Goal: Task Accomplishment & Management: Manage account settings

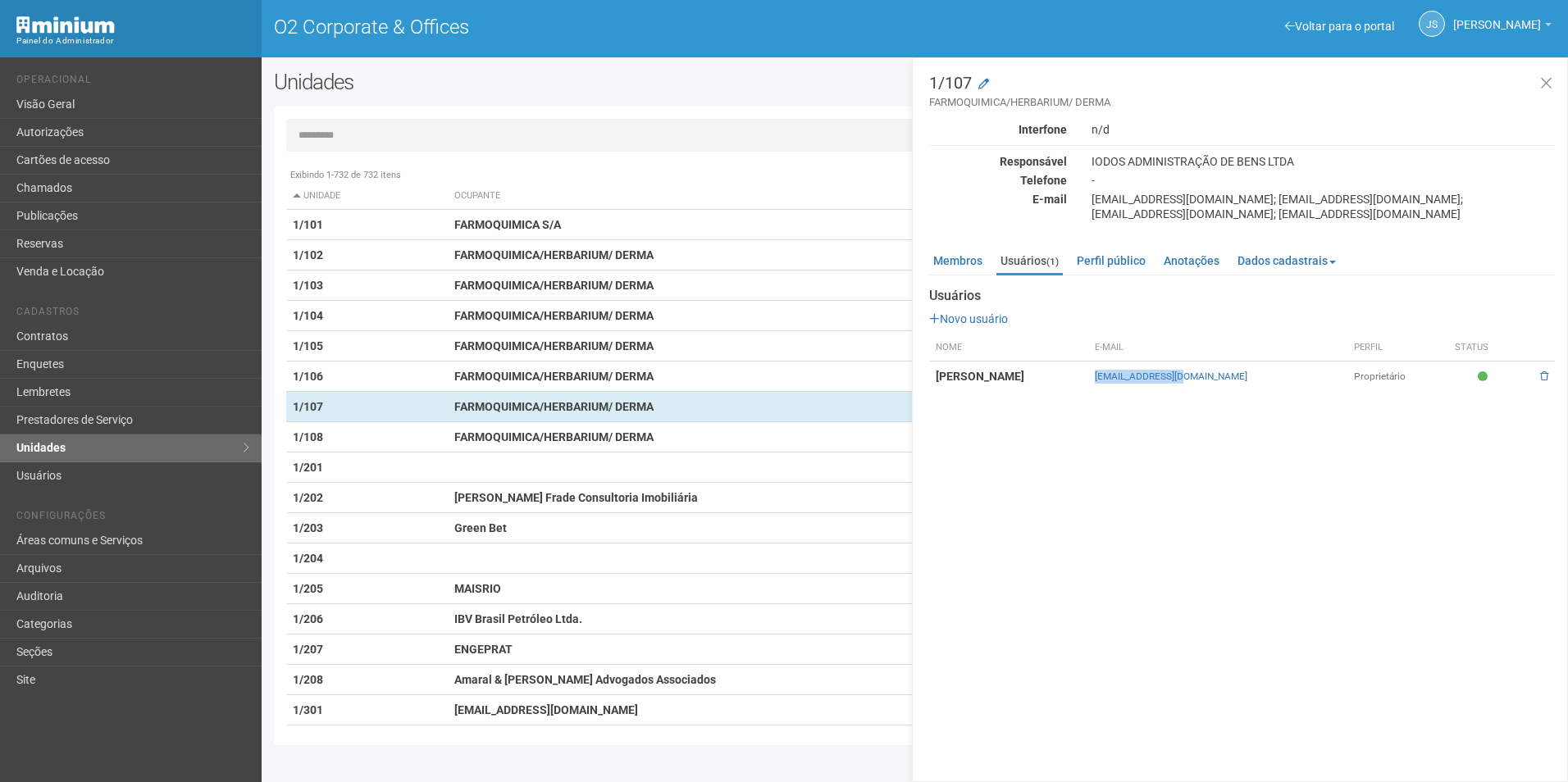
click at [439, 137] on input "text" at bounding box center [915, 134] width 1257 height 32
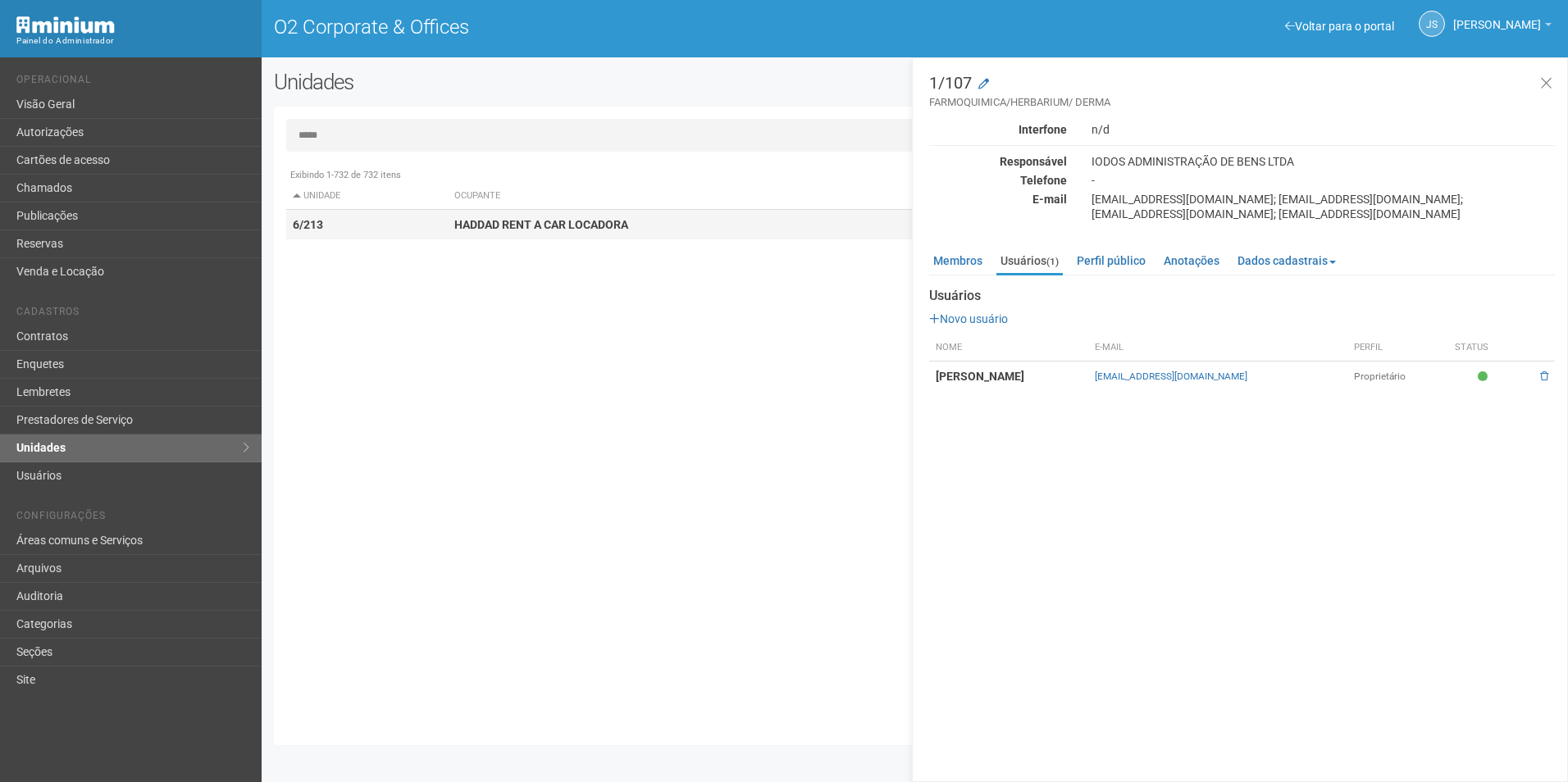
click at [442, 238] on td "6/213" at bounding box center [367, 225] width 162 height 31
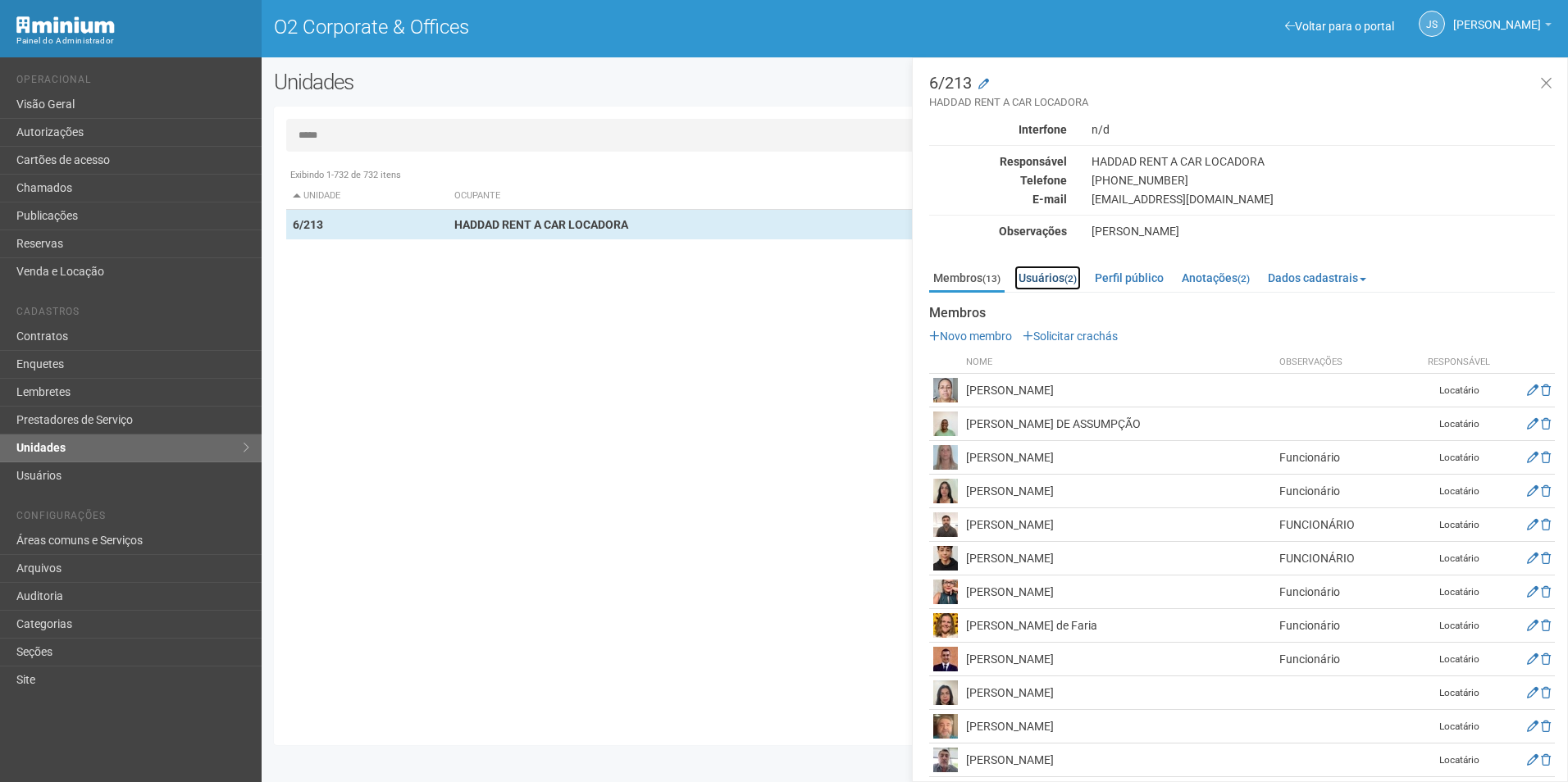
click at [1057, 281] on link "Usuários (2)" at bounding box center [1048, 278] width 67 height 25
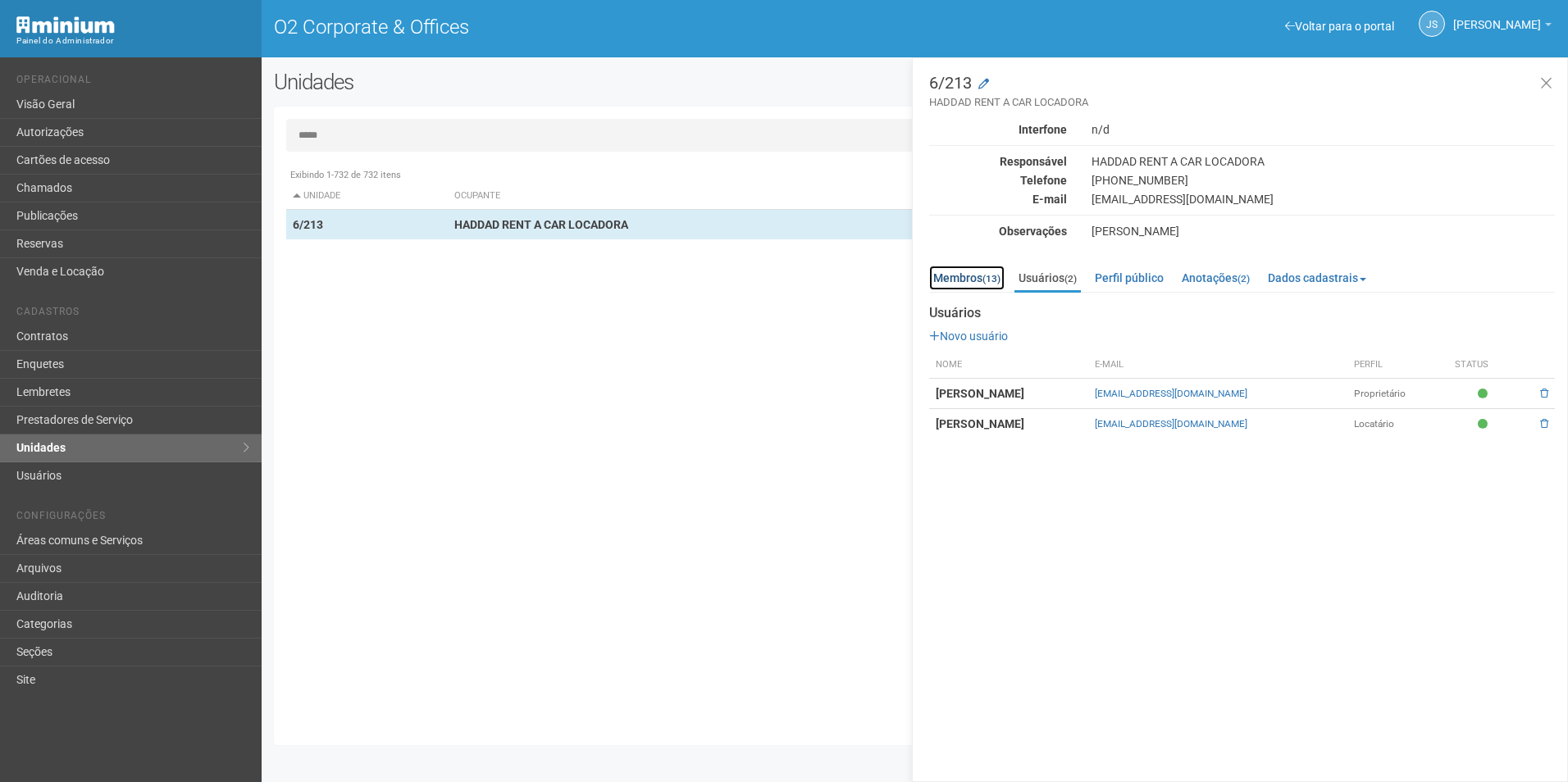
click at [969, 276] on link "Membros (13)" at bounding box center [966, 278] width 75 height 25
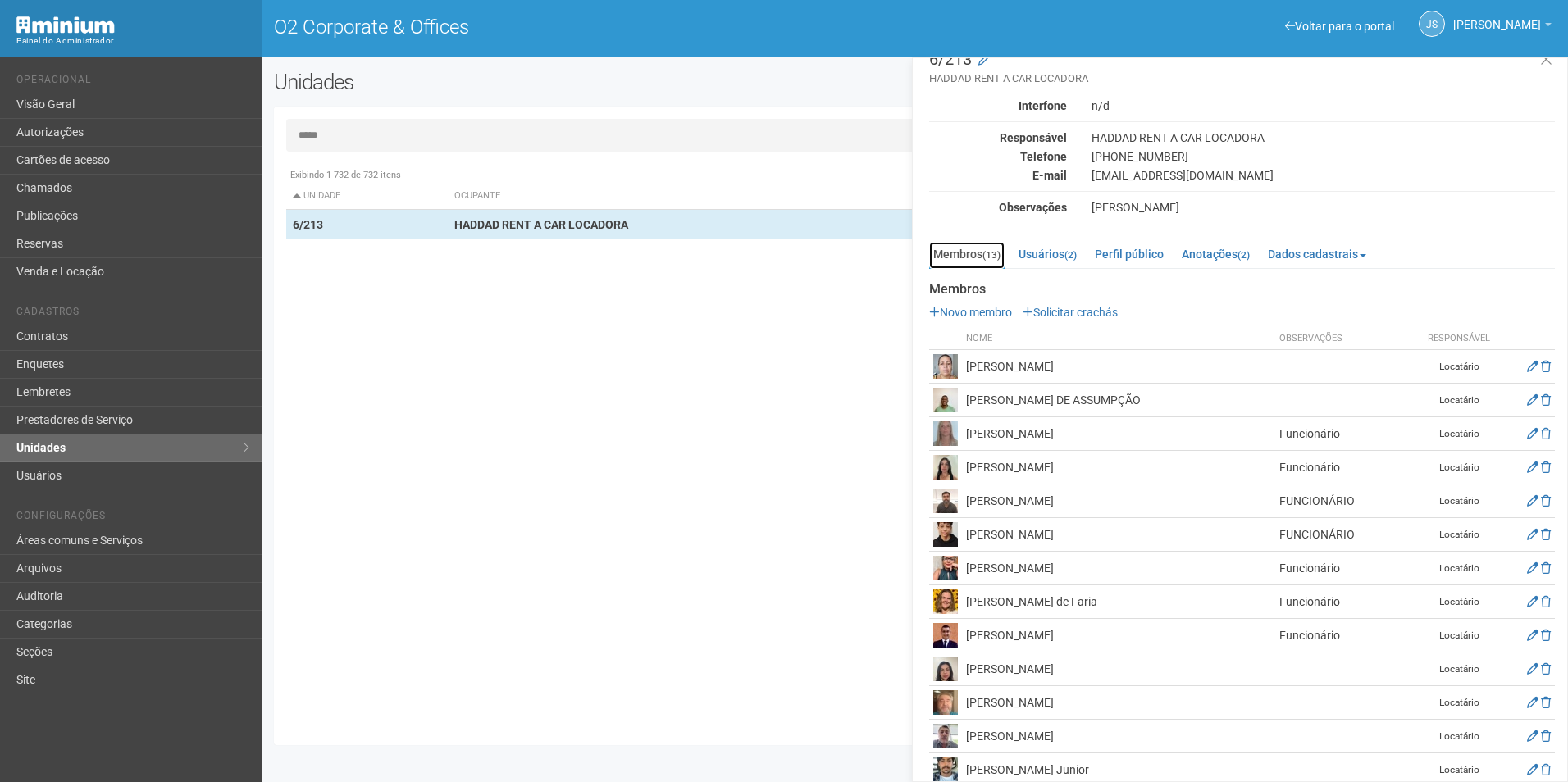
scroll to position [45, 0]
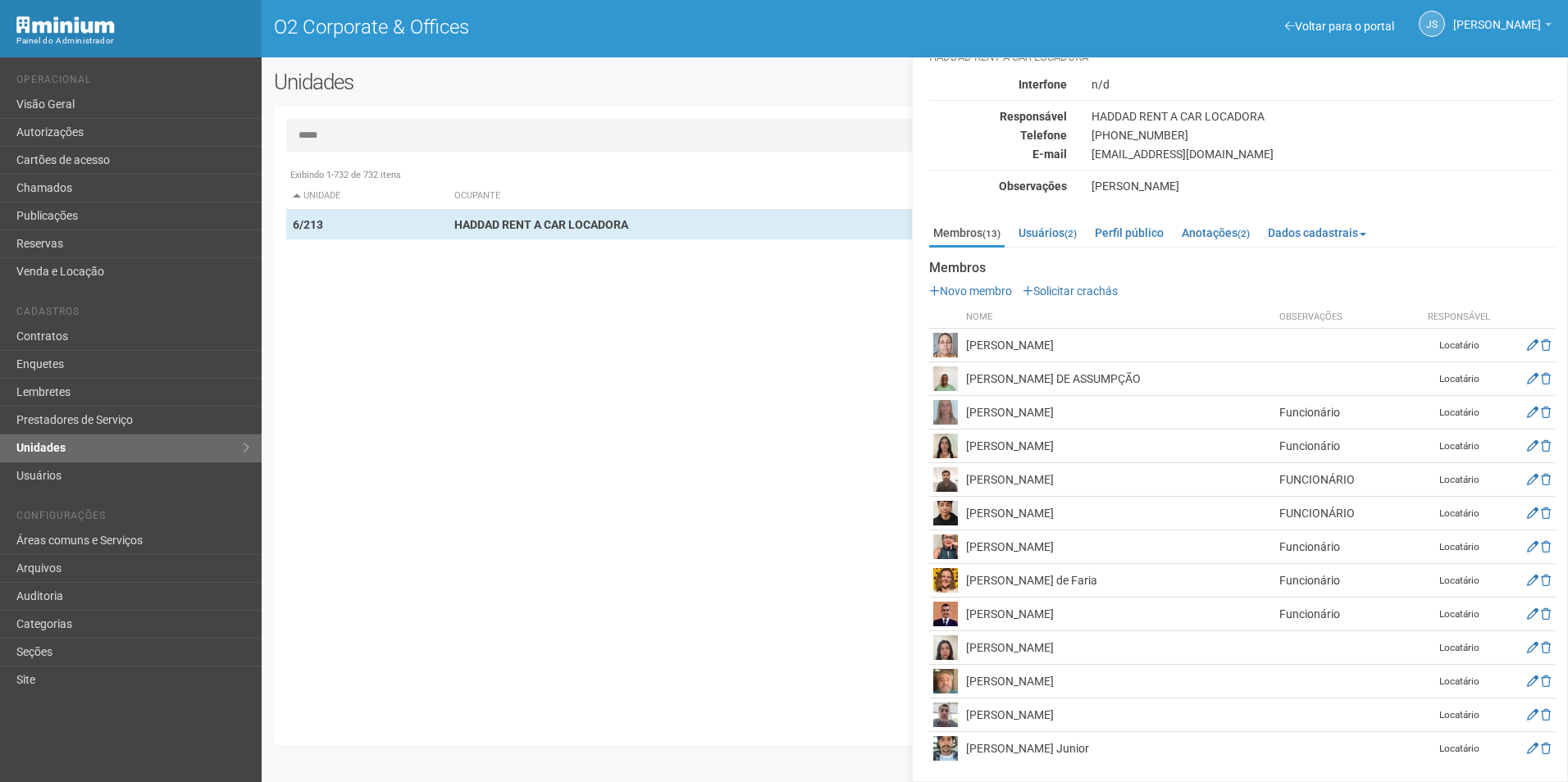
click at [430, 134] on input "*****" at bounding box center [915, 134] width 1257 height 32
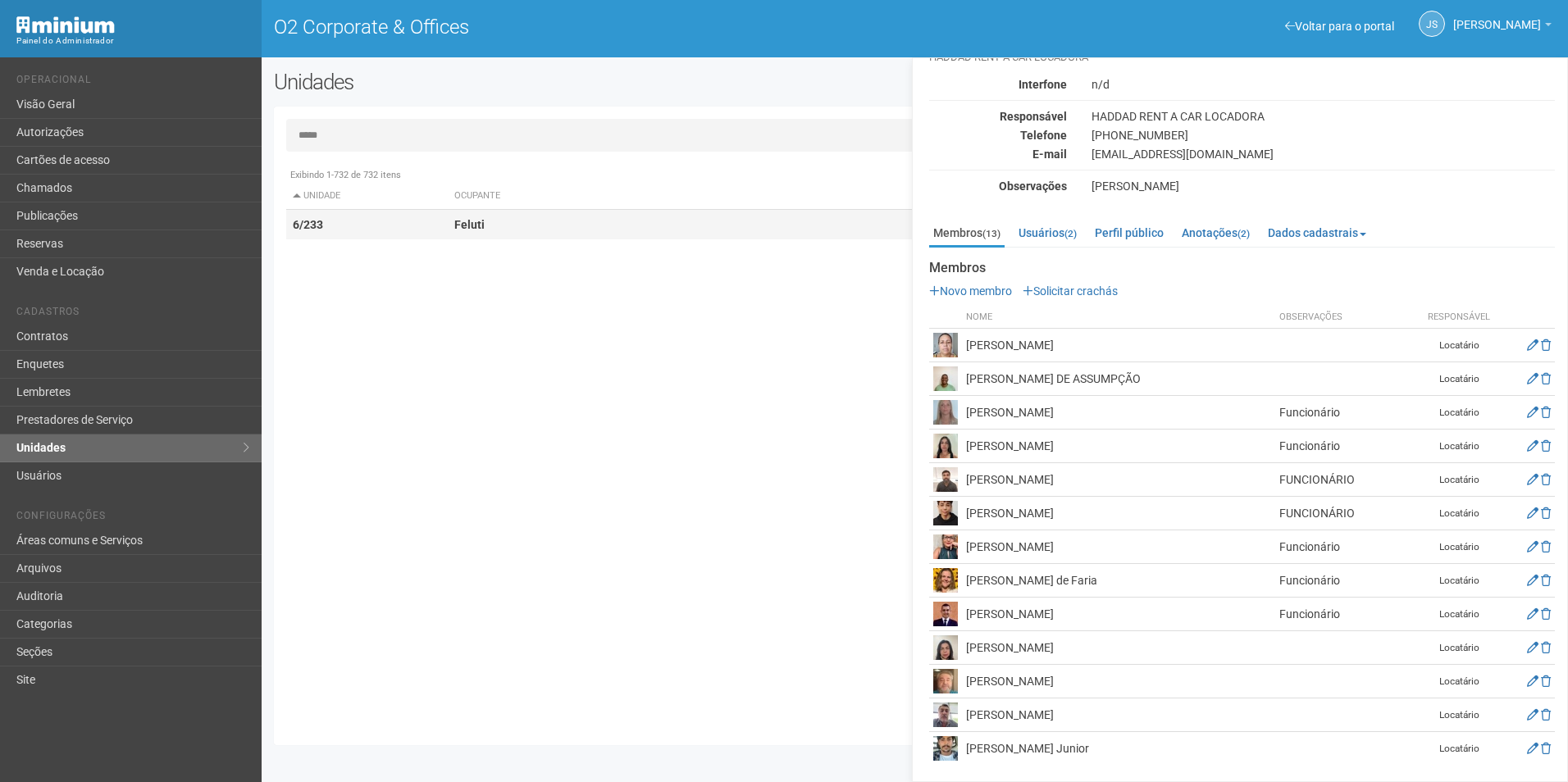
type input "*****"
click at [484, 218] on td "Feluti" at bounding box center [726, 225] width 556 height 31
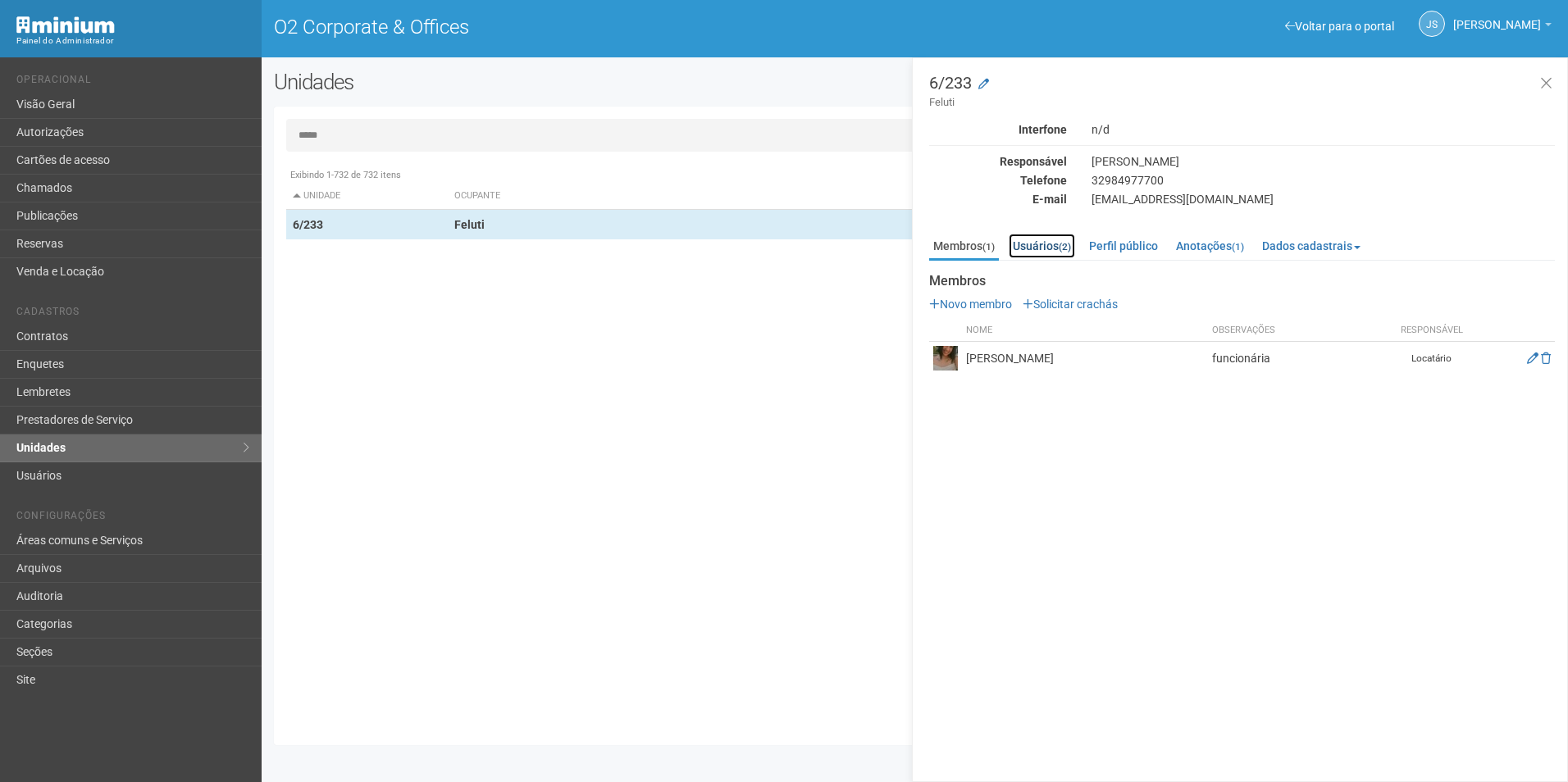
click at [1038, 239] on link "Usuários (2)" at bounding box center [1041, 245] width 67 height 25
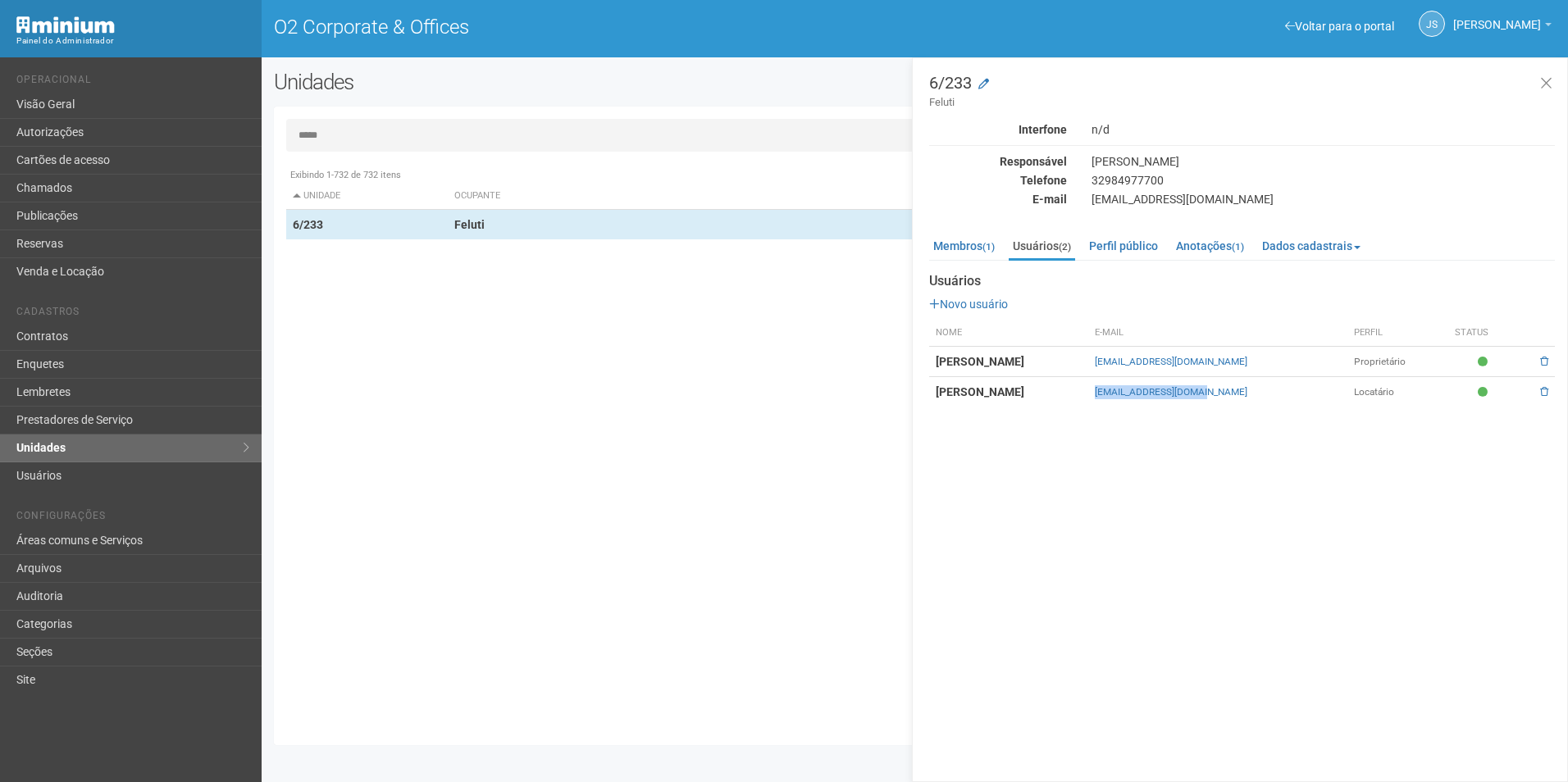
drag, startPoint x: 1131, startPoint y: 403, endPoint x: 1251, endPoint y: 402, distance: 120.0
click at [1251, 402] on tr "Luciana Marilis Oliveira lumarilis@hotmail.com Locatário" at bounding box center [1242, 391] width 626 height 31
copy tr "[EMAIL_ADDRESS][DOMAIN_NAME]"
click at [63, 469] on link "Usuários" at bounding box center [131, 476] width 262 height 27
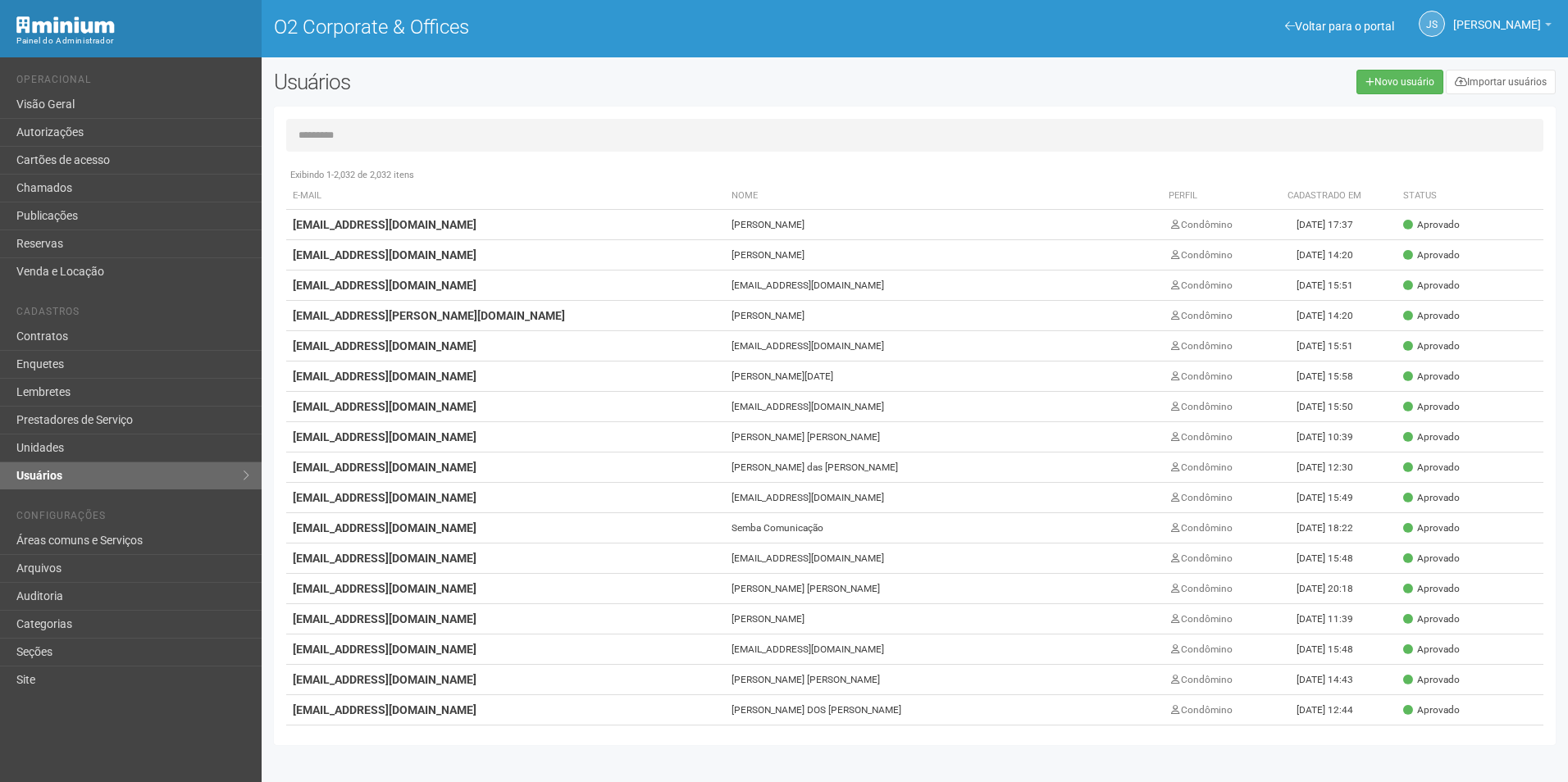
click at [364, 140] on input "text" at bounding box center [915, 134] width 1257 height 32
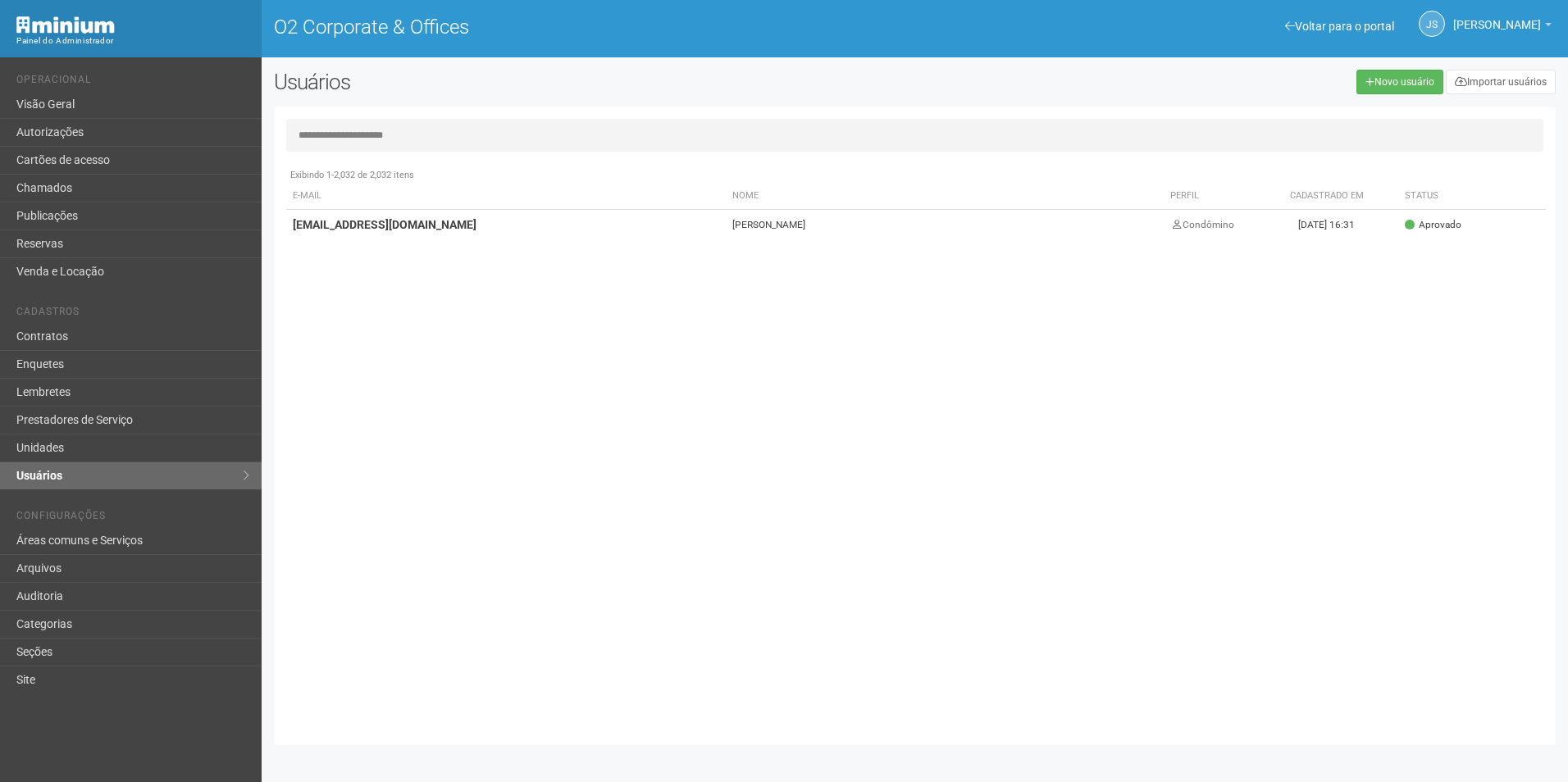
type input "**********"
click at [459, 233] on td "[EMAIL_ADDRESS][DOMAIN_NAME]" at bounding box center [505, 225] width 440 height 31
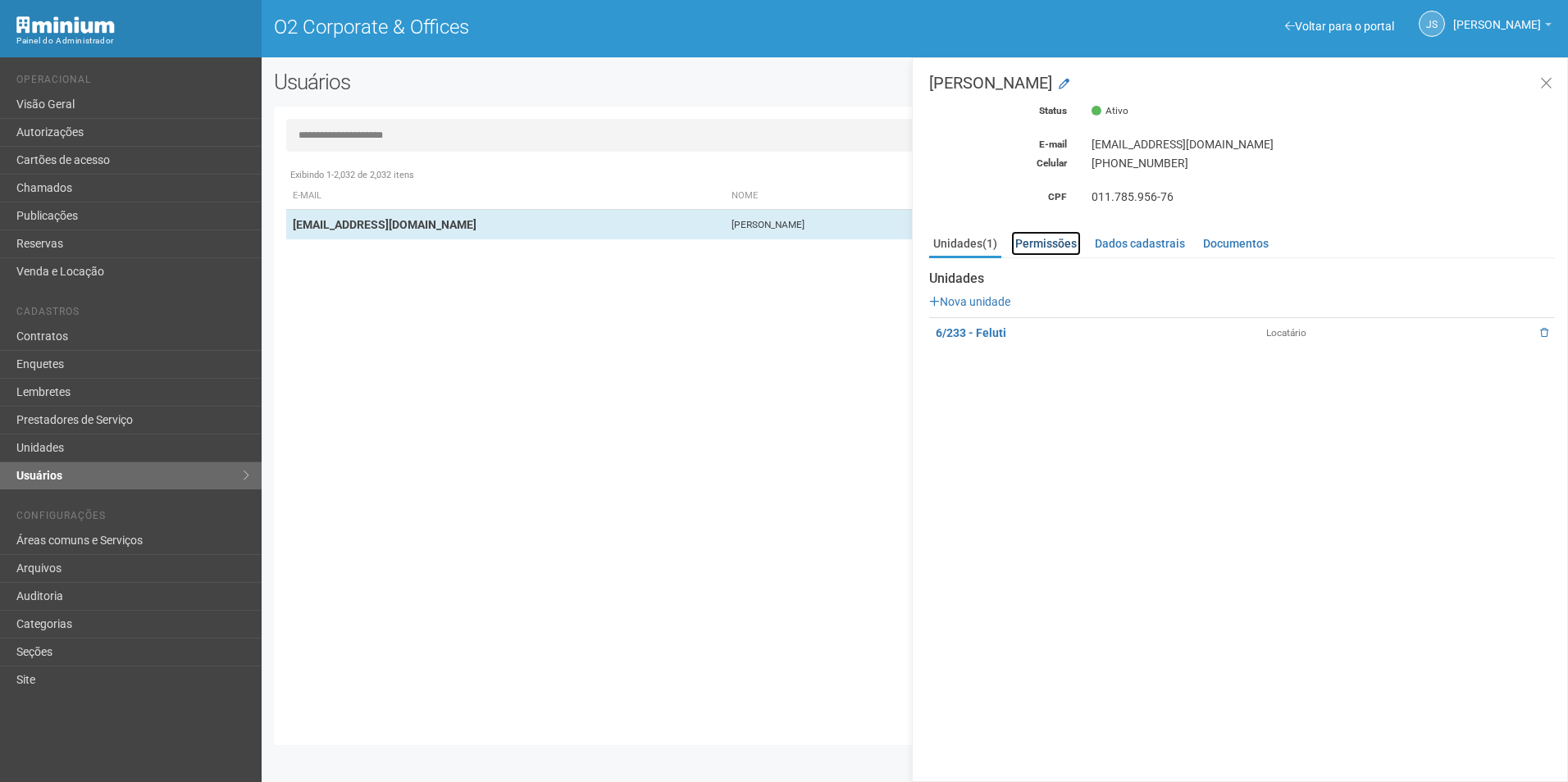
click at [1042, 237] on link "Permissões" at bounding box center [1045, 243] width 69 height 25
click at [976, 248] on link "Unidades (1)" at bounding box center [965, 243] width 72 height 25
click at [1537, 78] on button at bounding box center [1546, 84] width 33 height 35
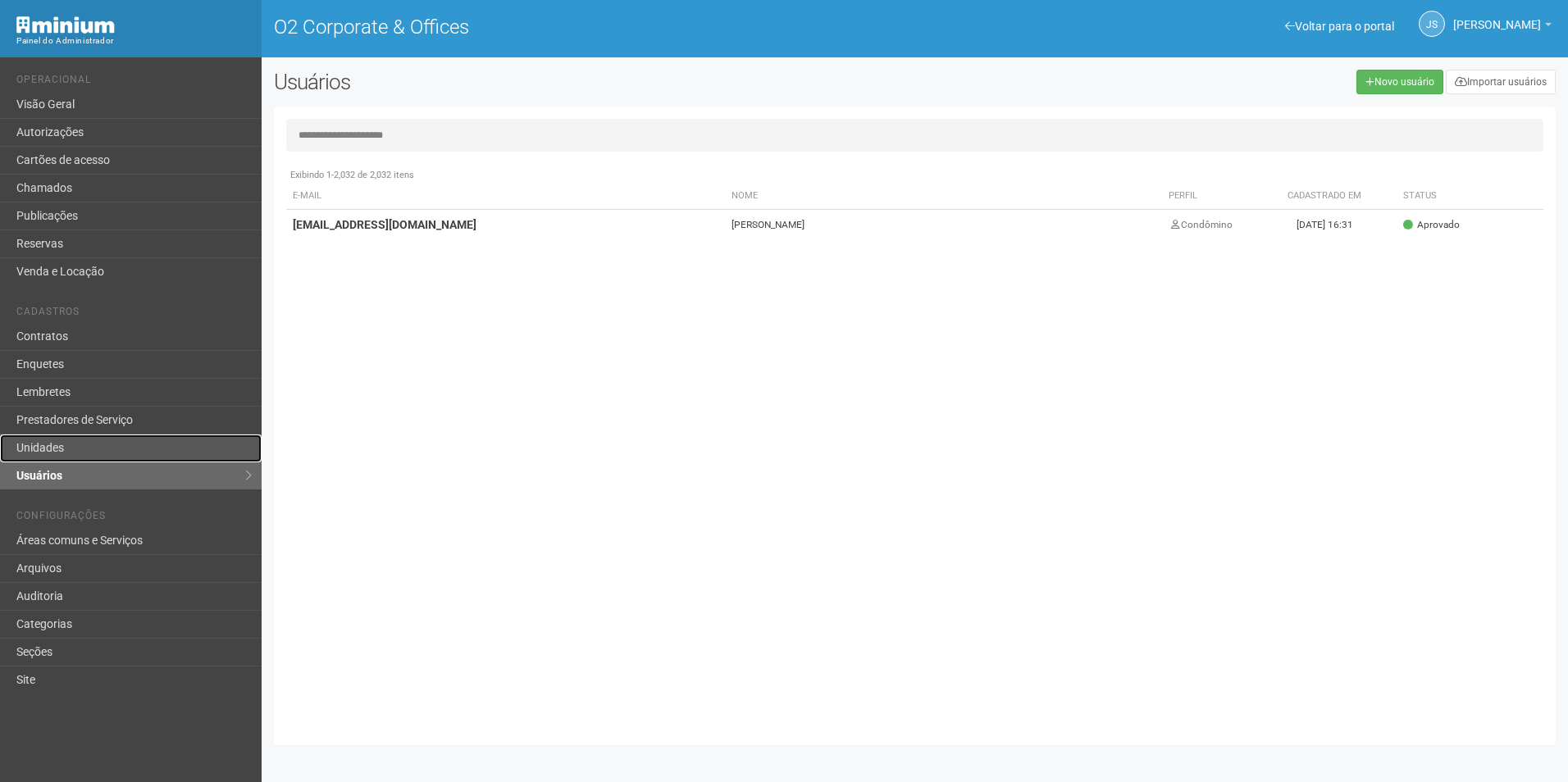
click at [99, 444] on link "Unidades" at bounding box center [131, 448] width 262 height 28
